Goal: Complete application form: Complete application form

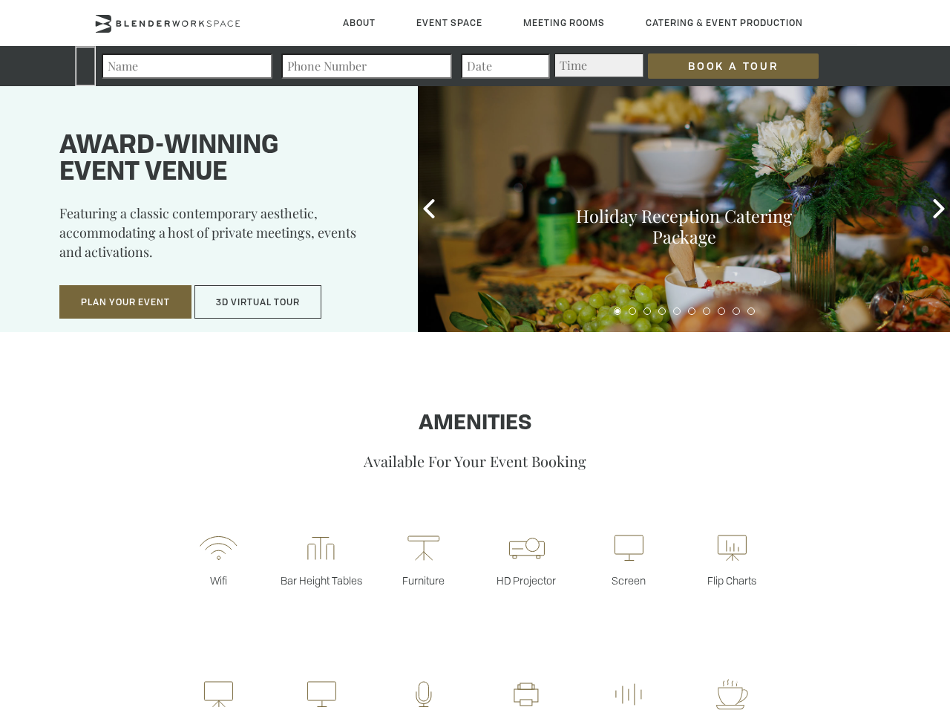
type div "[DATE]"
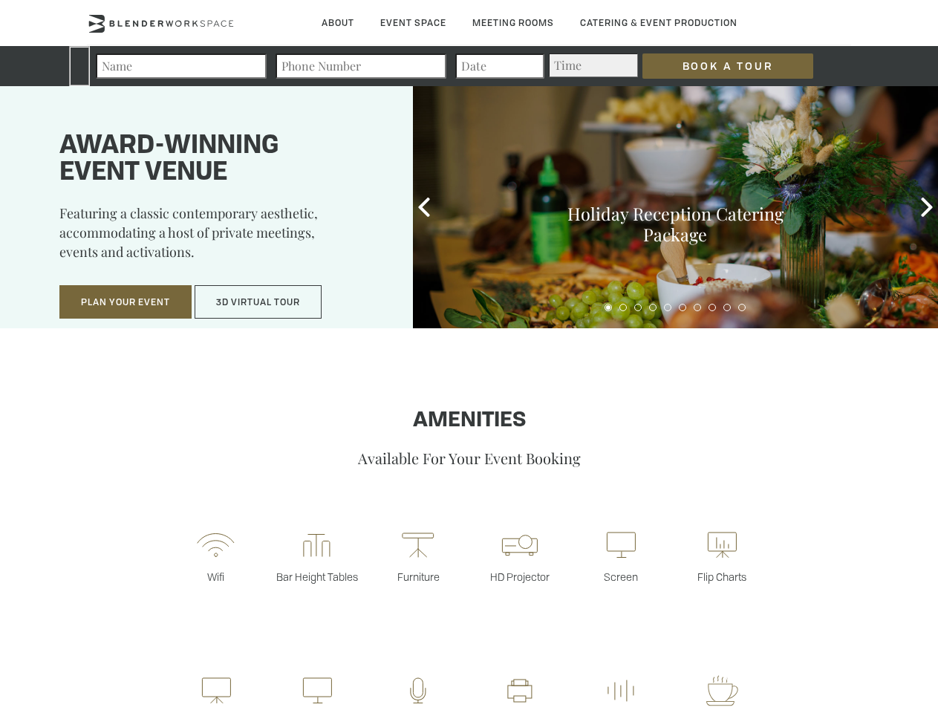
click at [716, 66] on input "Book a Tour" at bounding box center [727, 65] width 171 height 25
click at [125, 302] on button "Plan Your Event" at bounding box center [125, 302] width 132 height 34
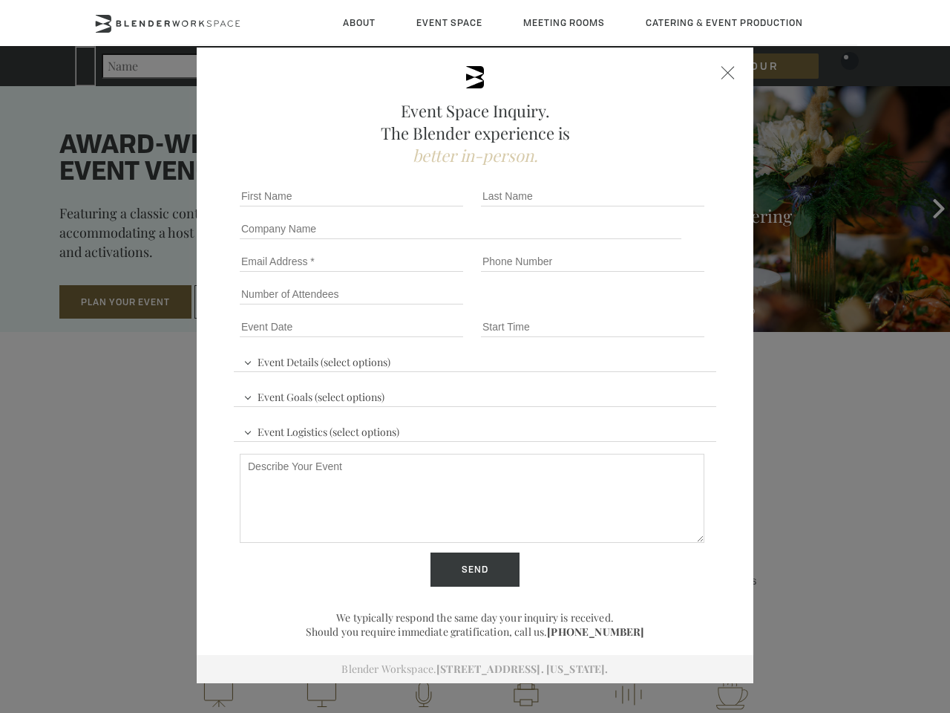
click at [258, 302] on input "Number of Attendees" at bounding box center [351, 294] width 223 height 21
click at [424, 207] on div "First name *" at bounding box center [354, 196] width 241 height 33
click at [927, 207] on div "Event Space Inquiry. The Blender experience is better in-person. Event Details …" at bounding box center [475, 356] width 950 height 713
click at [608, 307] on fieldset "Number of Attendees Budget Range" at bounding box center [475, 294] width 483 height 33
click at [623, 307] on fieldset "Number of Attendees Budget Range" at bounding box center [475, 294] width 483 height 33
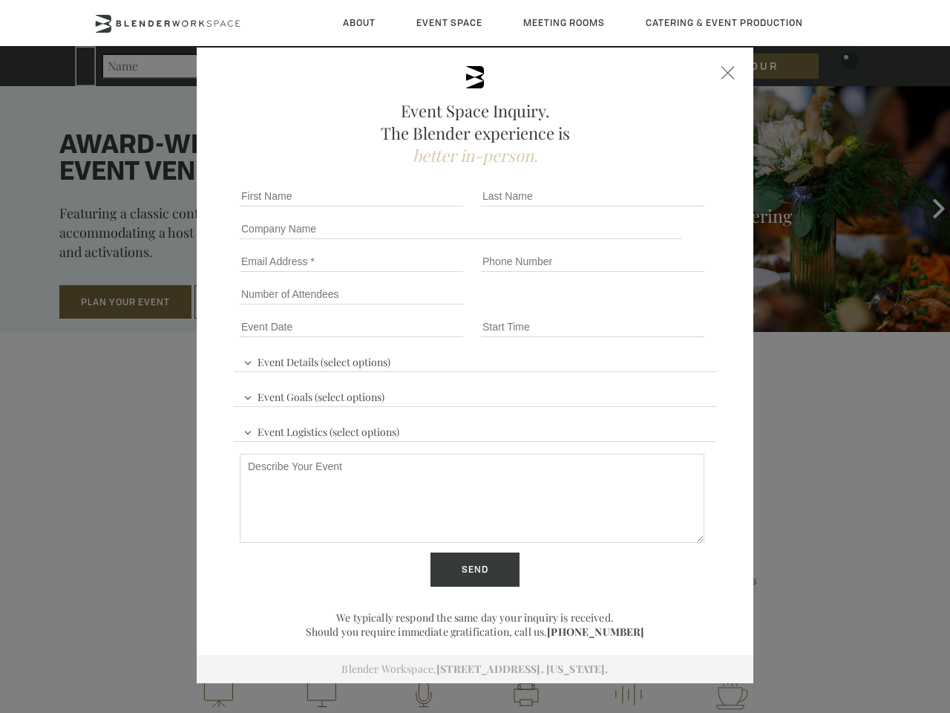
click at [638, 307] on fieldset "Number of Attendees Budget Range" at bounding box center [475, 294] width 483 height 33
click at [653, 307] on fieldset "Number of Attendees Budget Range" at bounding box center [475, 294] width 483 height 33
click at [667, 307] on fieldset "Number of Attendees Budget Range" at bounding box center [475, 294] width 483 height 33
